Goal: Information Seeking & Learning: Understand process/instructions

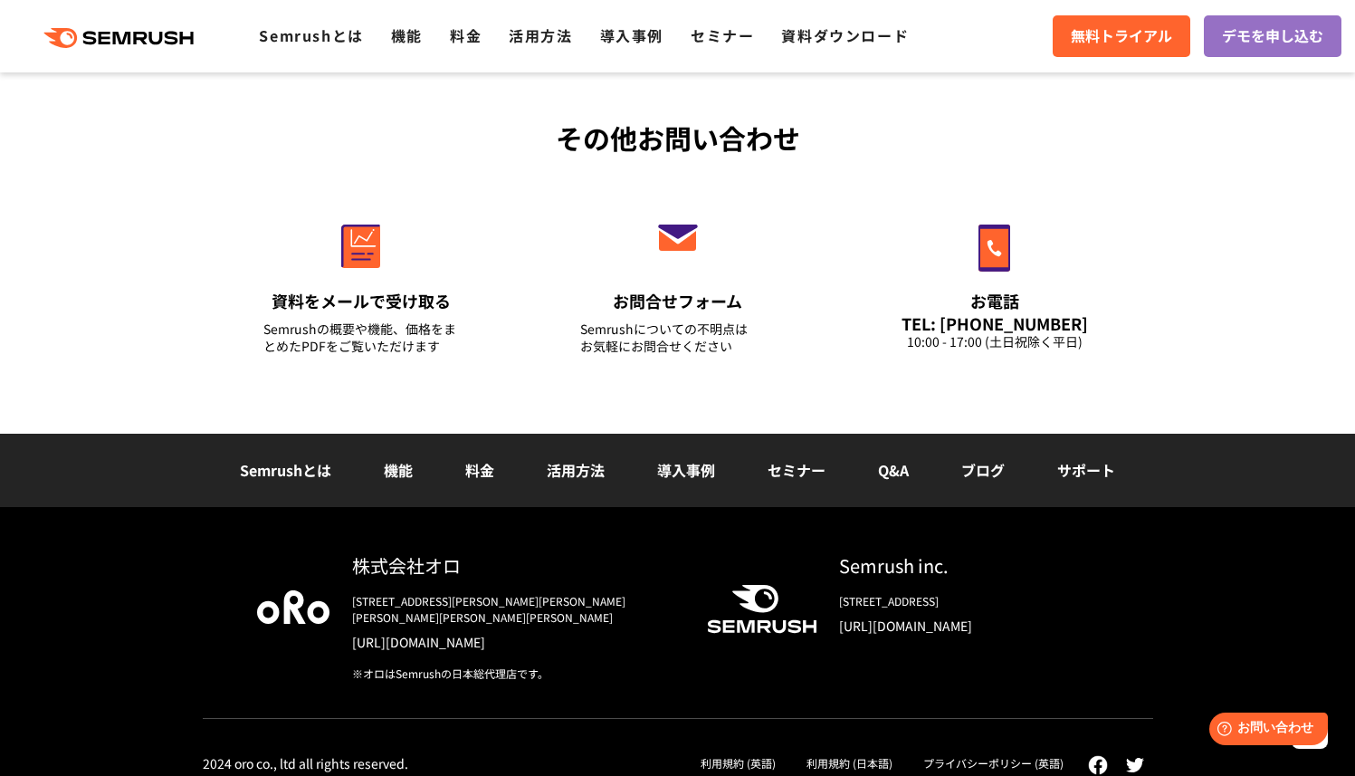
click at [732, 755] on link "利用規約 (英語)" at bounding box center [738, 762] width 75 height 15
click at [856, 755] on link "利用規約 (日本語)" at bounding box center [850, 762] width 86 height 15
